Goal: Task Accomplishment & Management: Use online tool/utility

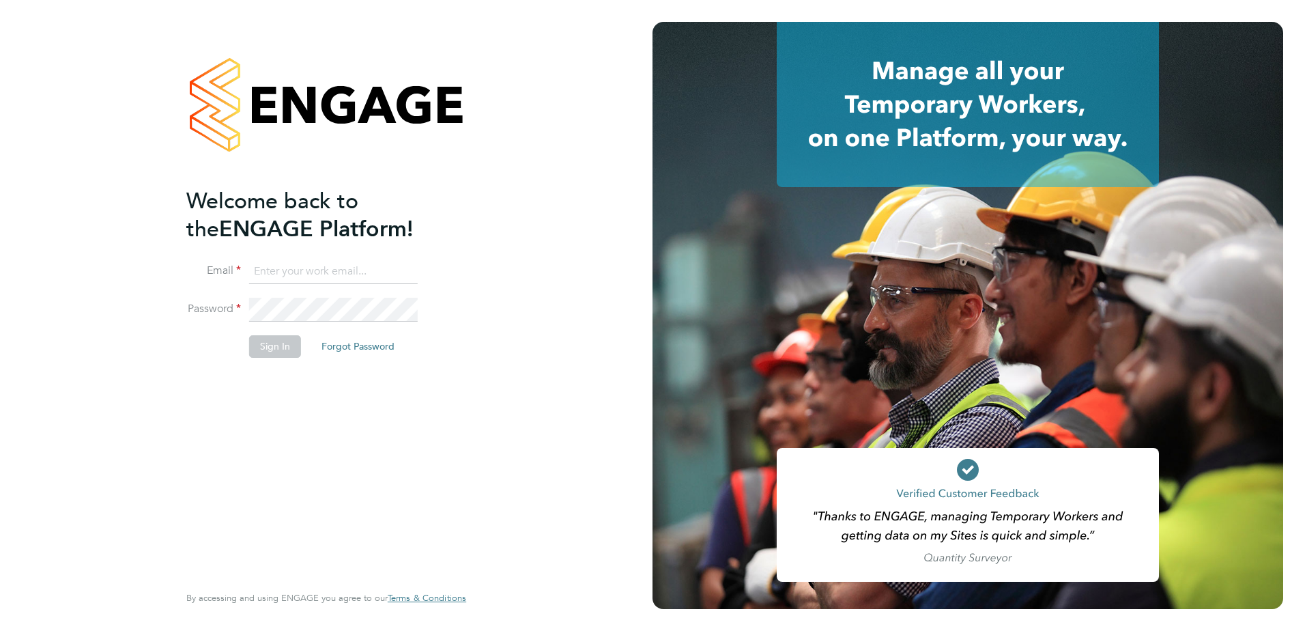
type input "[PERSON_NAME][EMAIL_ADDRESS][PERSON_NAME][DOMAIN_NAME]"
click at [279, 343] on button "Sign In" at bounding box center [275, 346] width 52 height 22
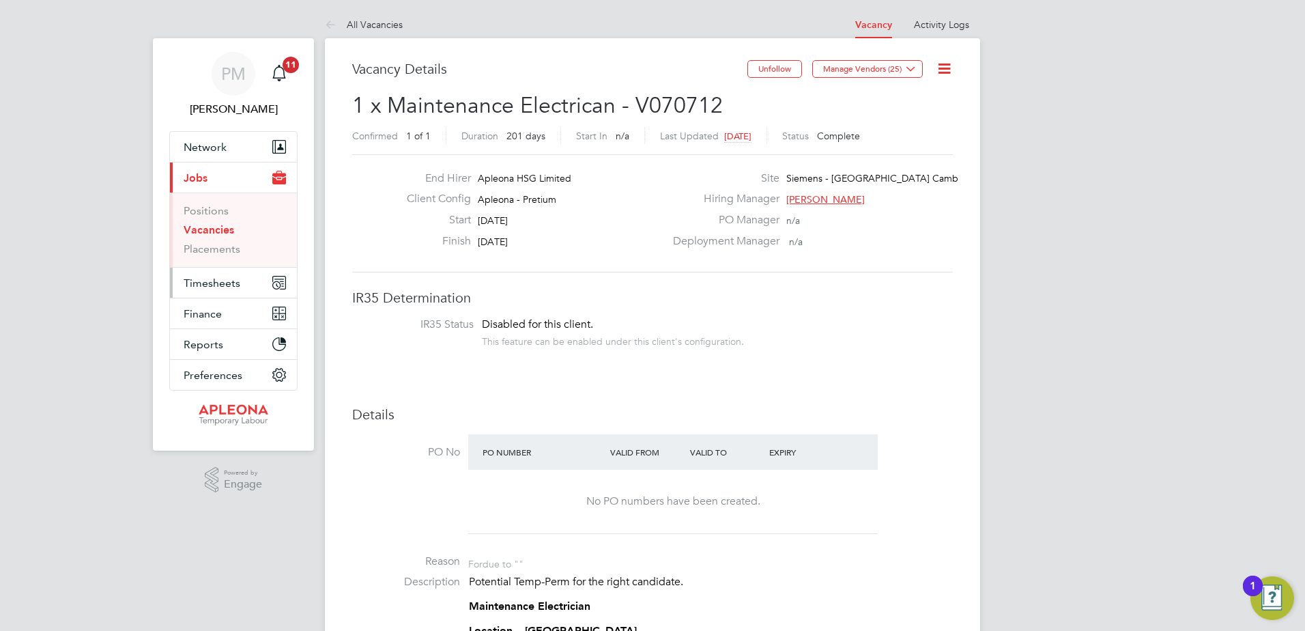
click at [235, 285] on span "Timesheets" at bounding box center [212, 282] width 57 height 13
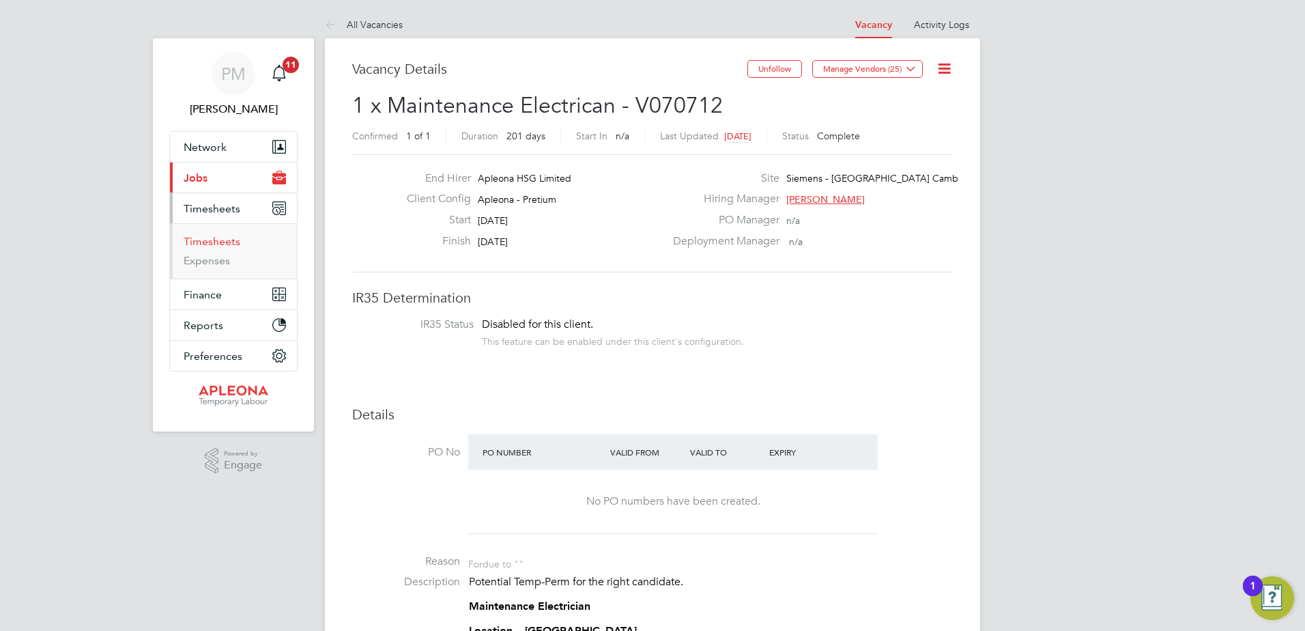
click at [223, 237] on link "Timesheets" at bounding box center [212, 241] width 57 height 13
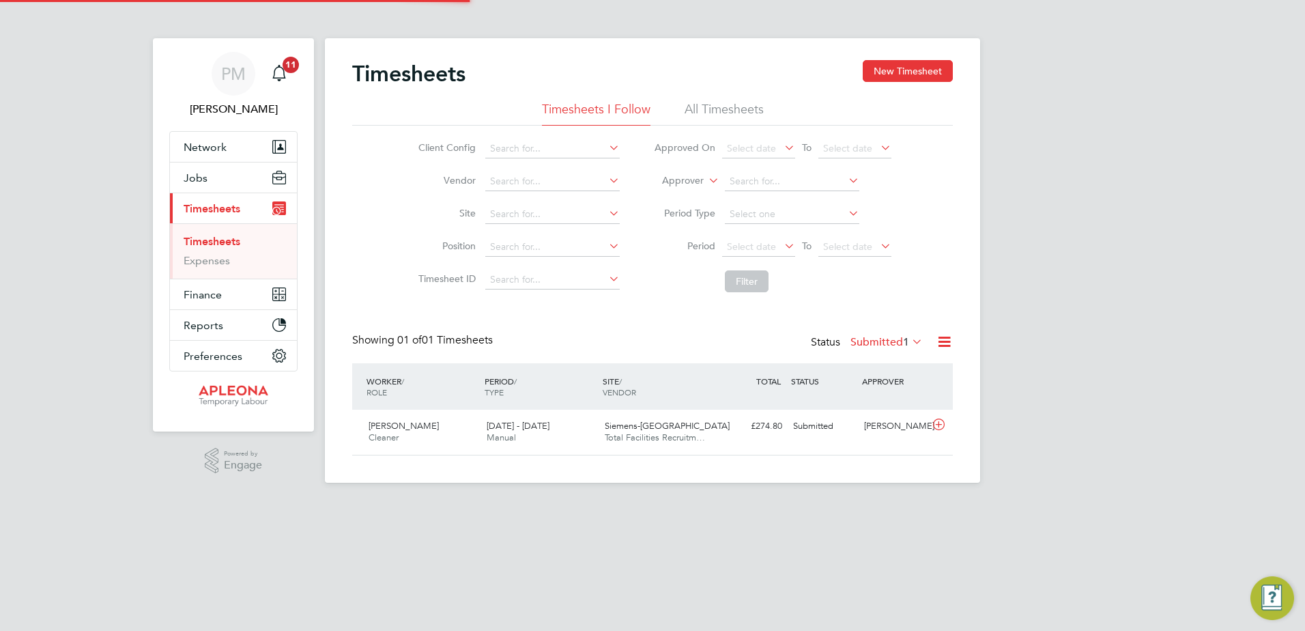
scroll to position [35, 119]
click at [414, 430] on span "[PERSON_NAME]" at bounding box center [404, 426] width 70 height 12
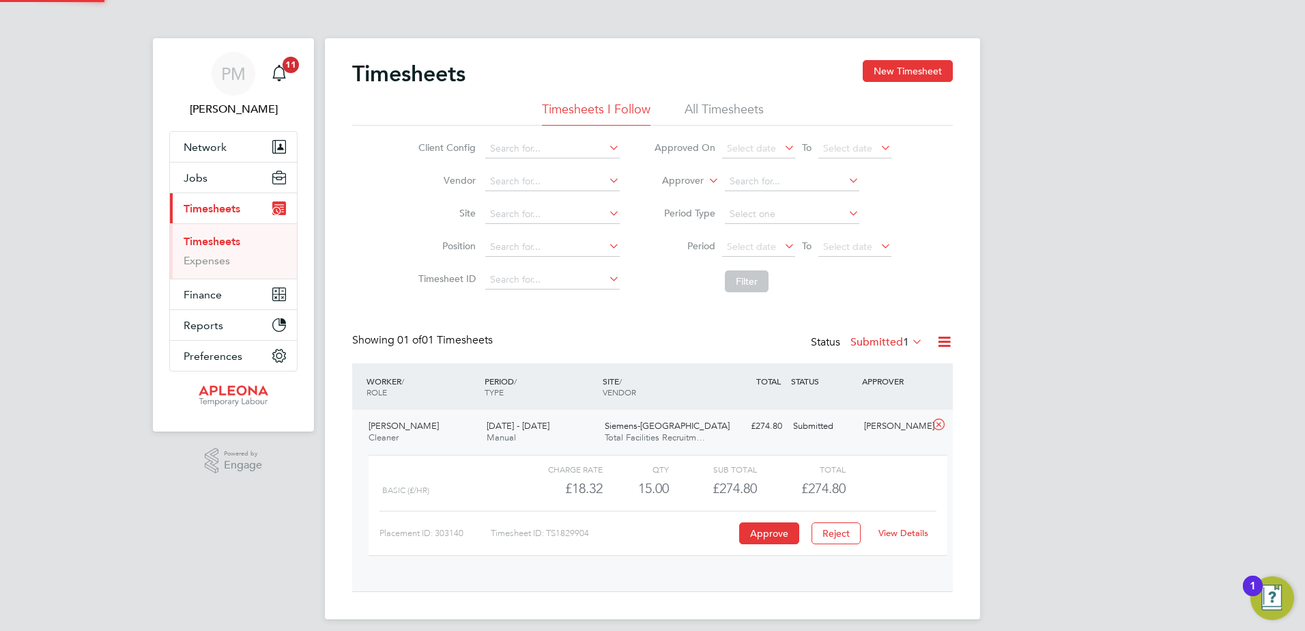
scroll to position [23, 133]
